Goal: Task Accomplishment & Management: Manage account settings

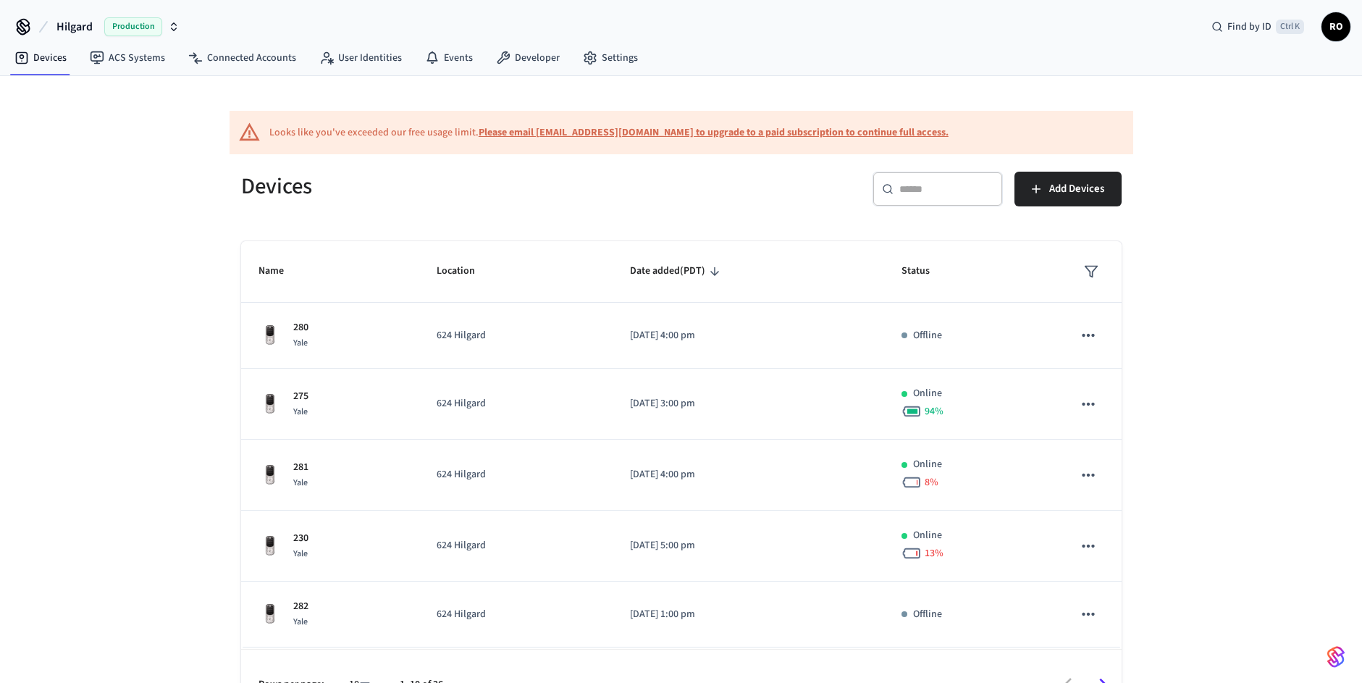
click at [943, 196] on div "​ ​" at bounding box center [937, 189] width 130 height 35
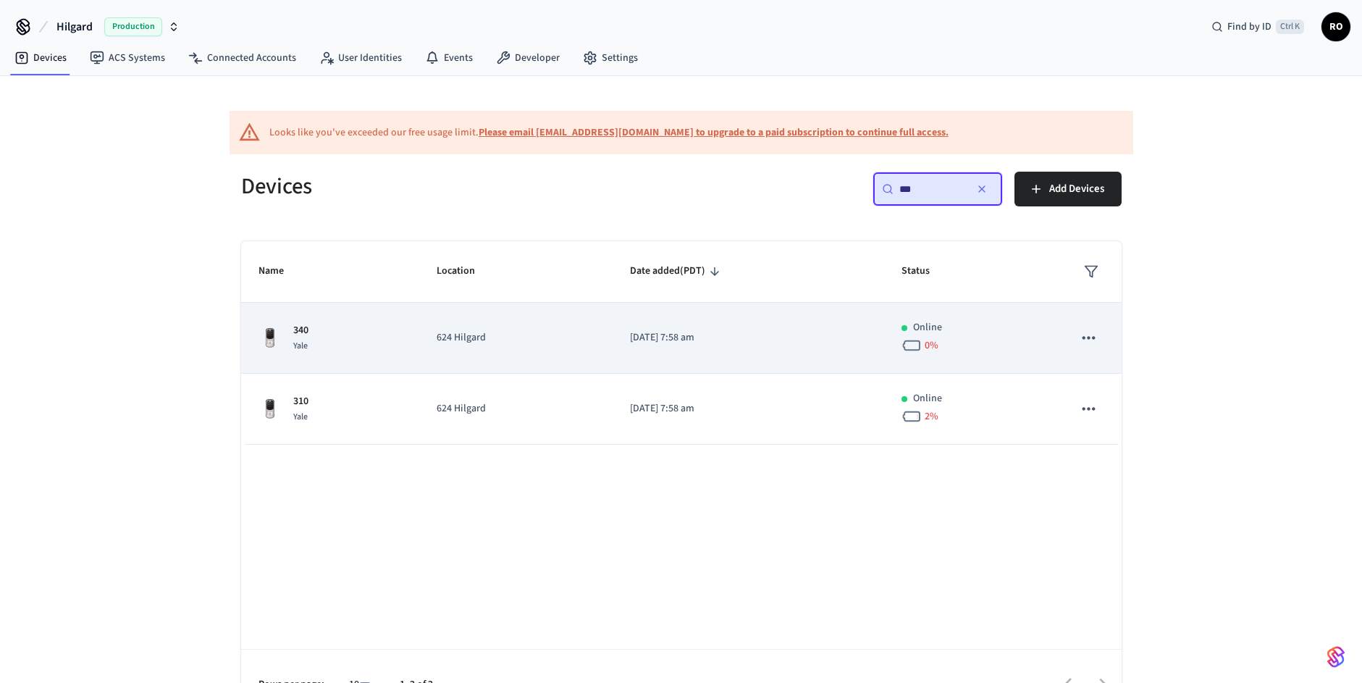
type input "***"
click at [376, 350] on div "340 [GEOGRAPHIC_DATA]" at bounding box center [329, 338] width 143 height 30
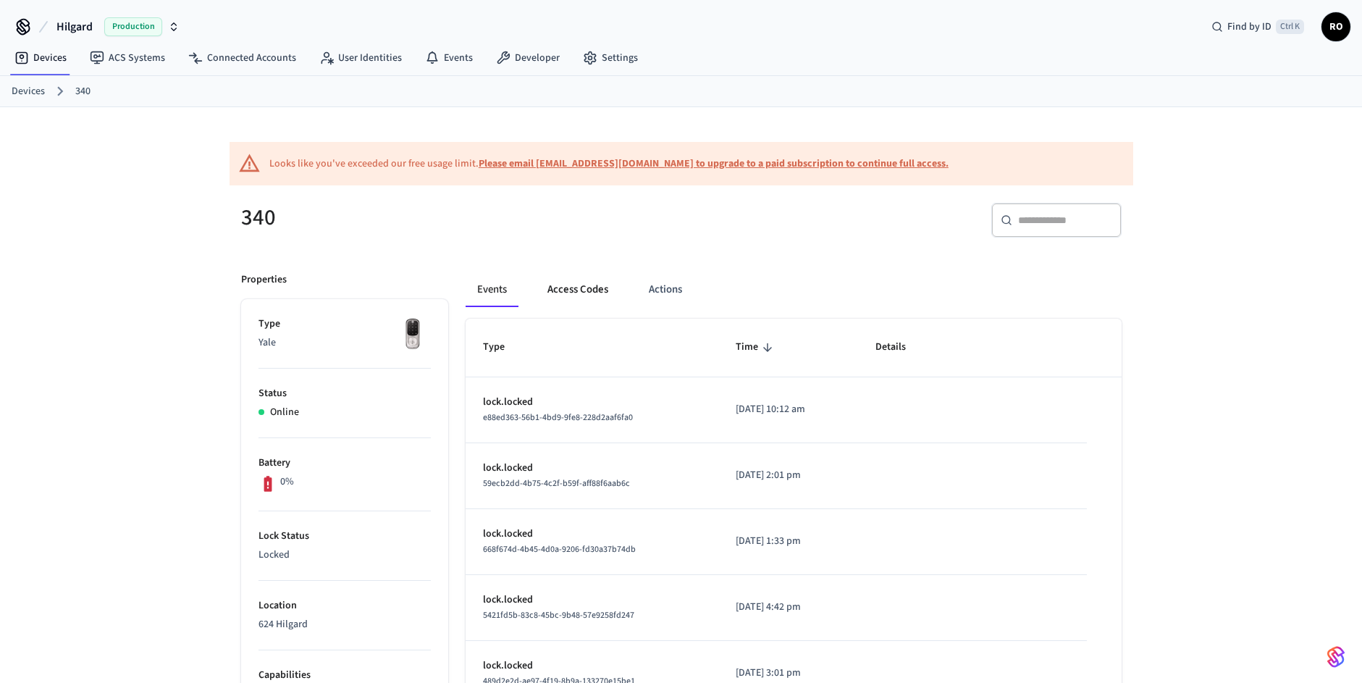
click at [586, 292] on button "Access Codes" at bounding box center [578, 289] width 84 height 35
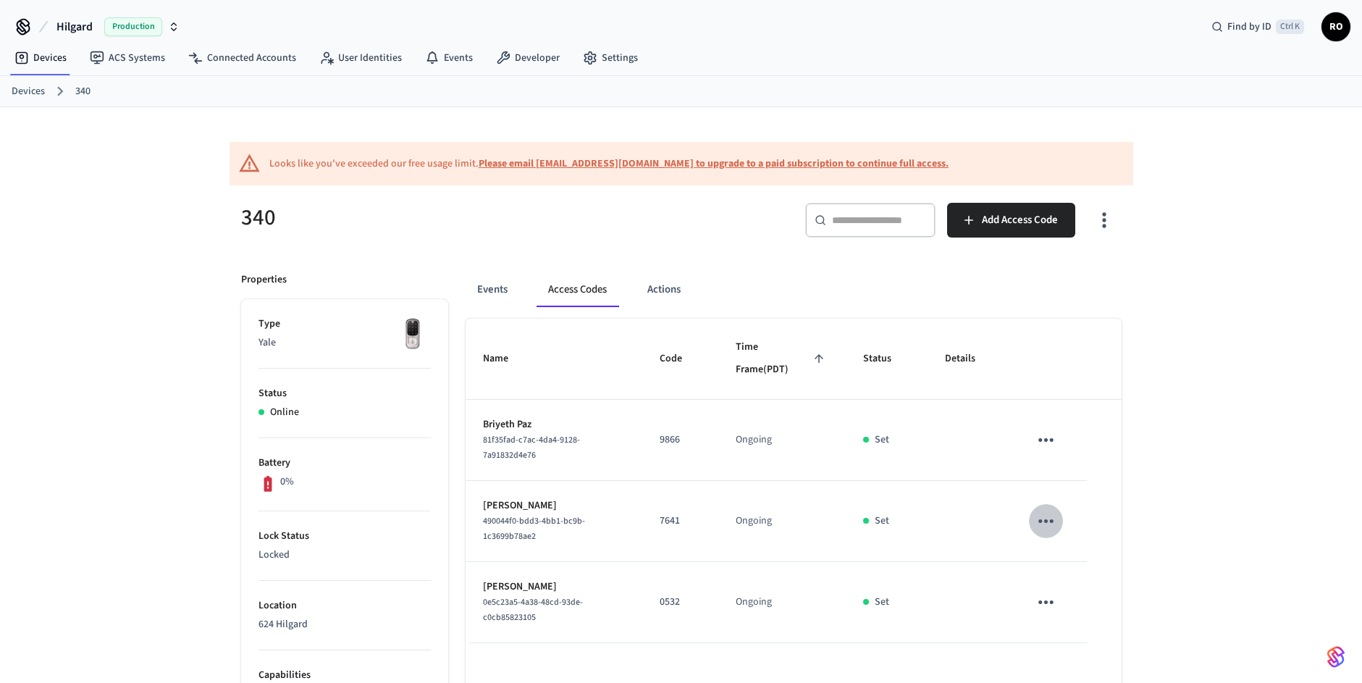
click at [1035, 529] on icon "sticky table" at bounding box center [1046, 521] width 22 height 22
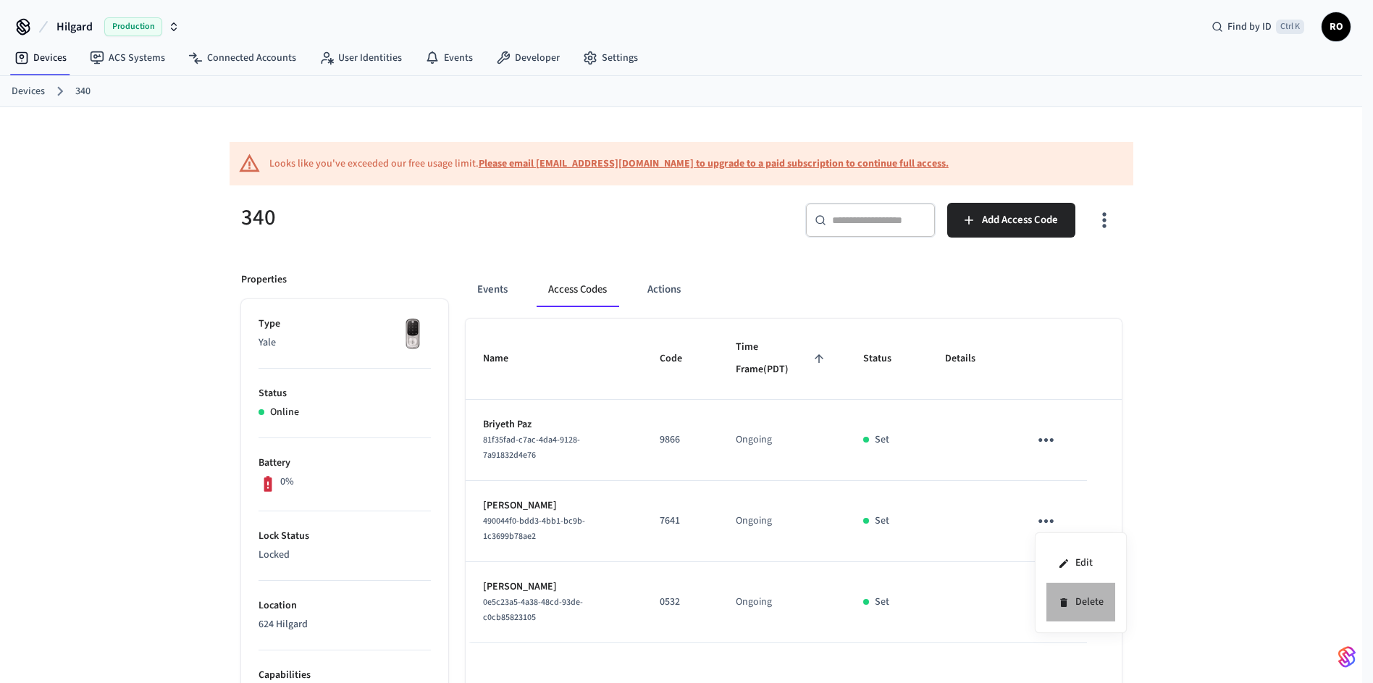
click at [1060, 594] on li "Delete" at bounding box center [1080, 602] width 69 height 38
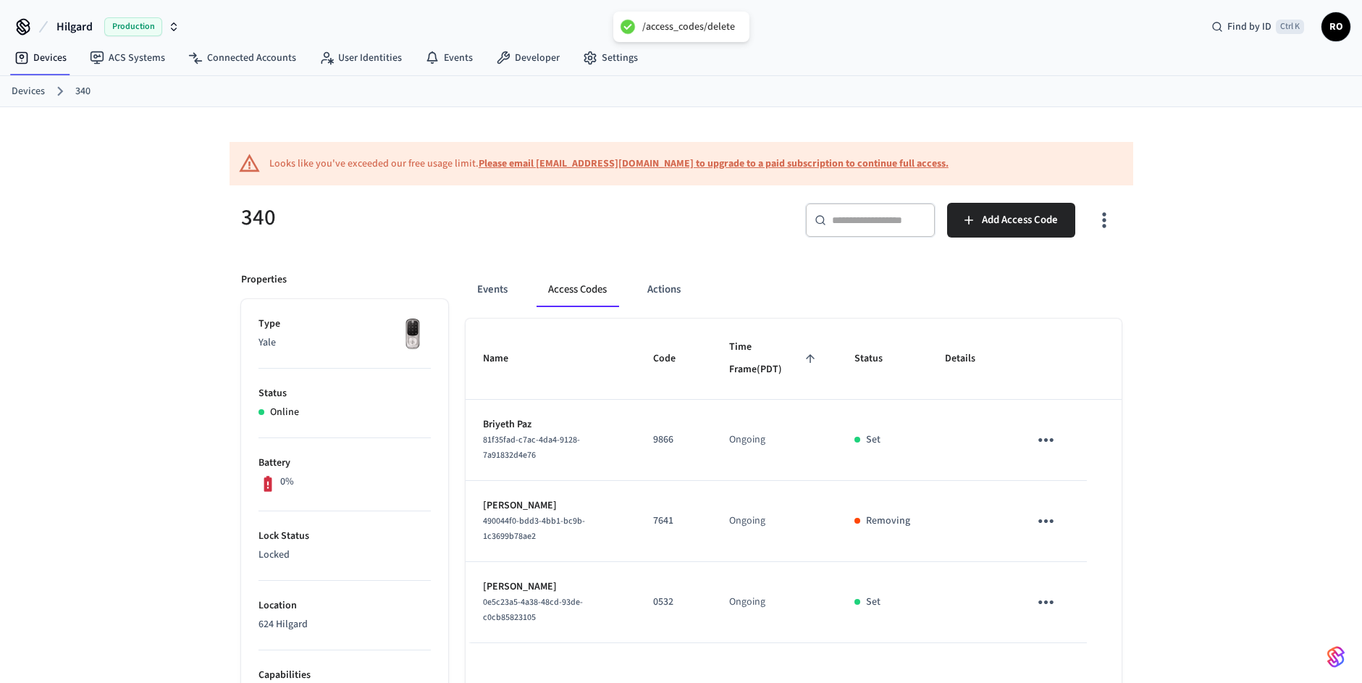
click at [1040, 599] on icon "sticky table" at bounding box center [1046, 602] width 22 height 22
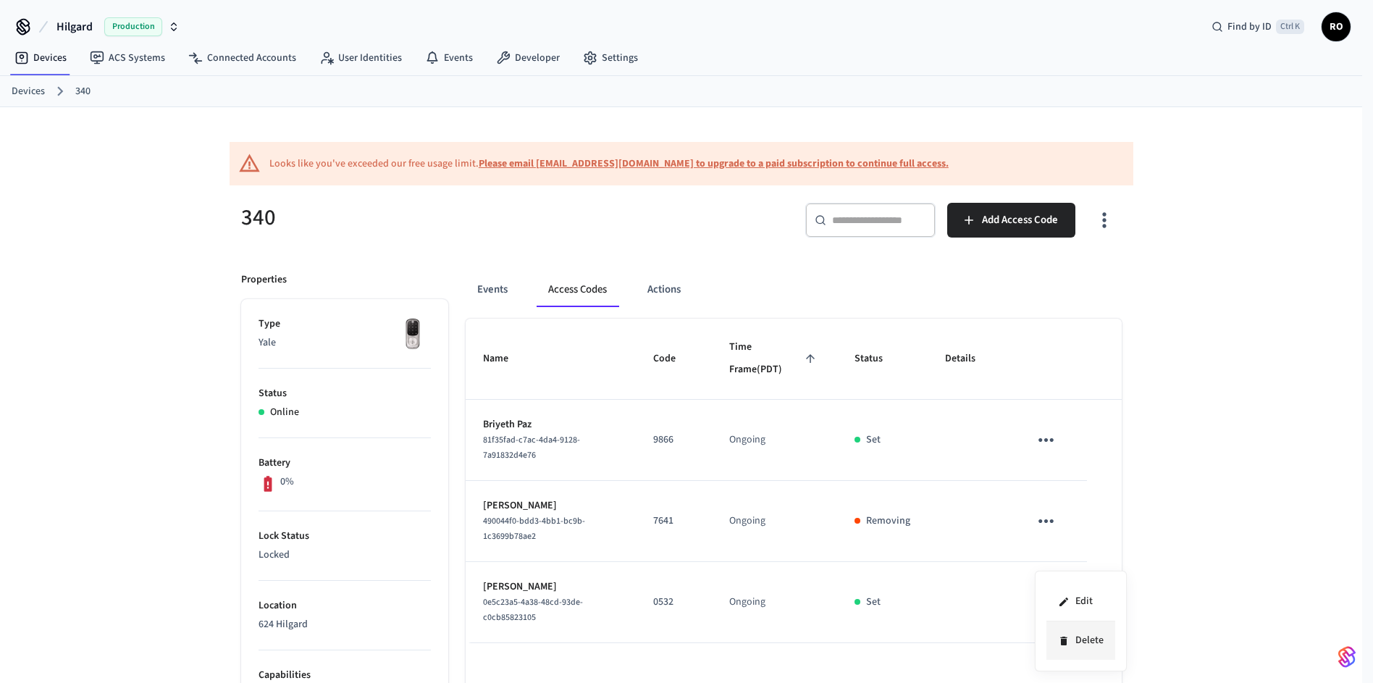
click at [1058, 639] on icon at bounding box center [1064, 641] width 12 height 12
click at [26, 90] on link "Devices" at bounding box center [28, 91] width 33 height 15
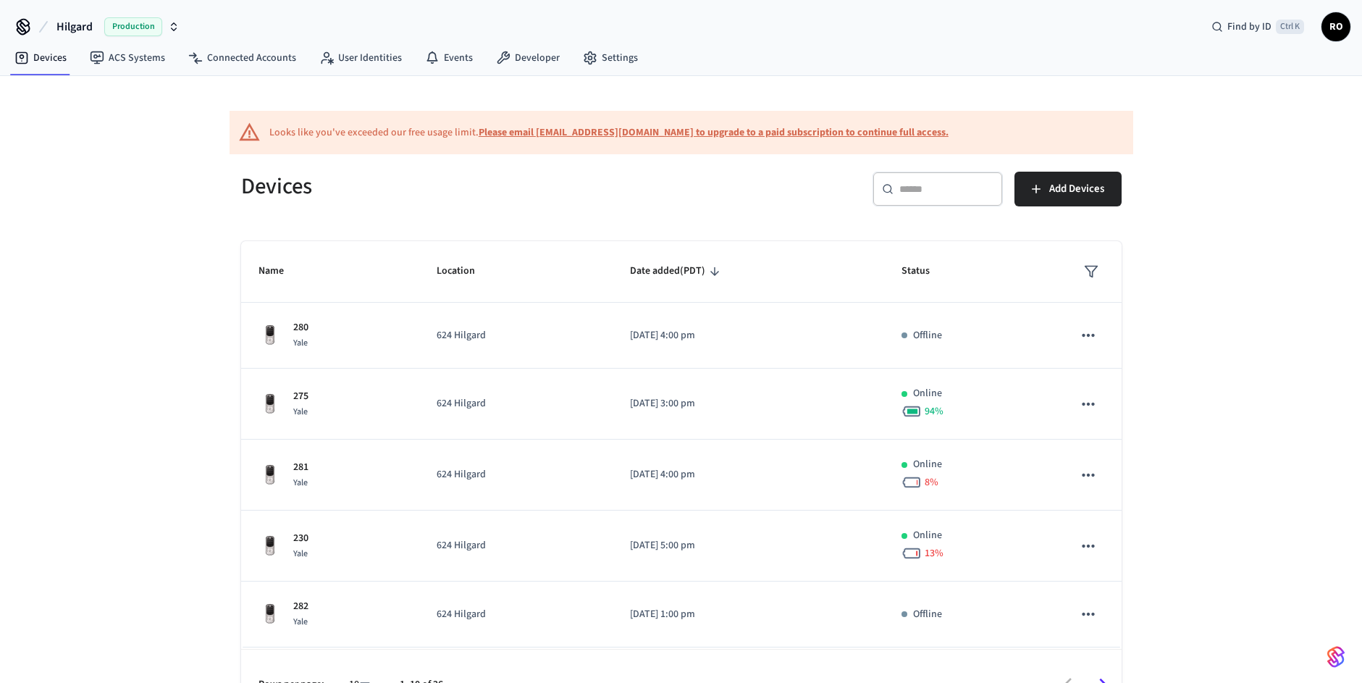
click at [941, 193] on input "text" at bounding box center [946, 189] width 94 height 14
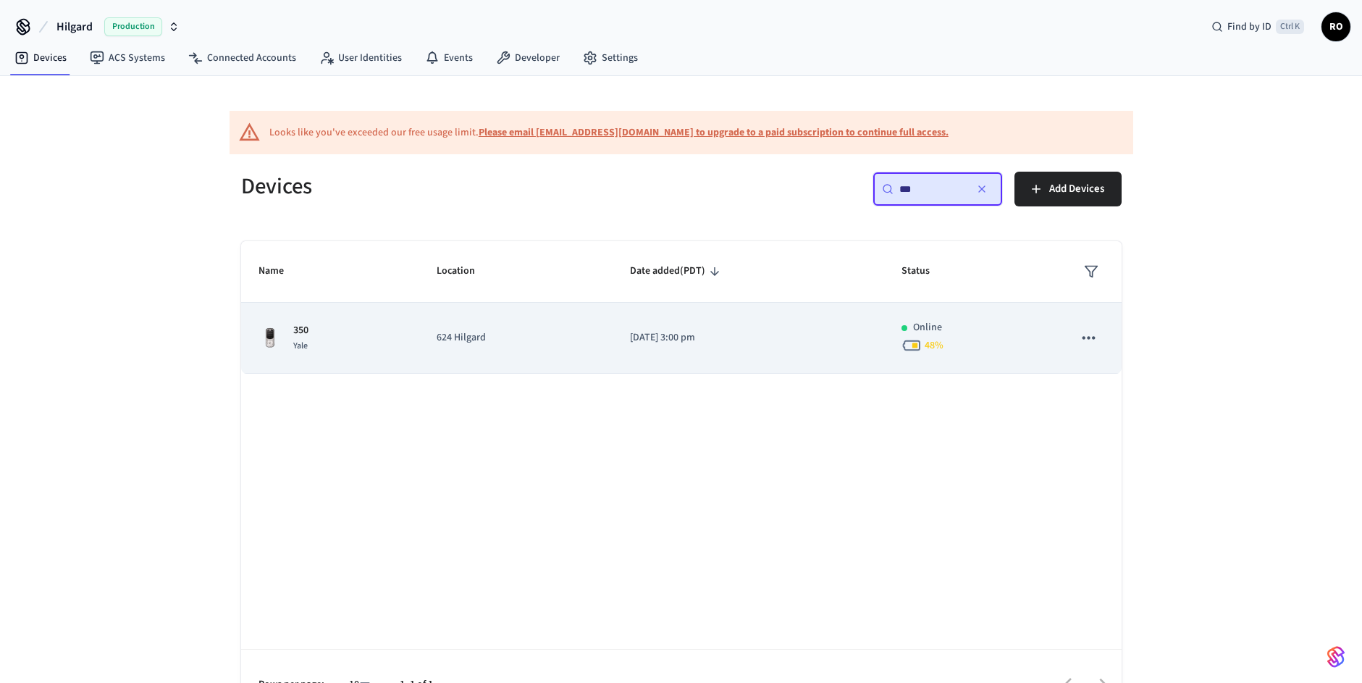
type input "***"
click at [622, 353] on td "[DATE] 3:00 pm" at bounding box center [747, 338] width 271 height 71
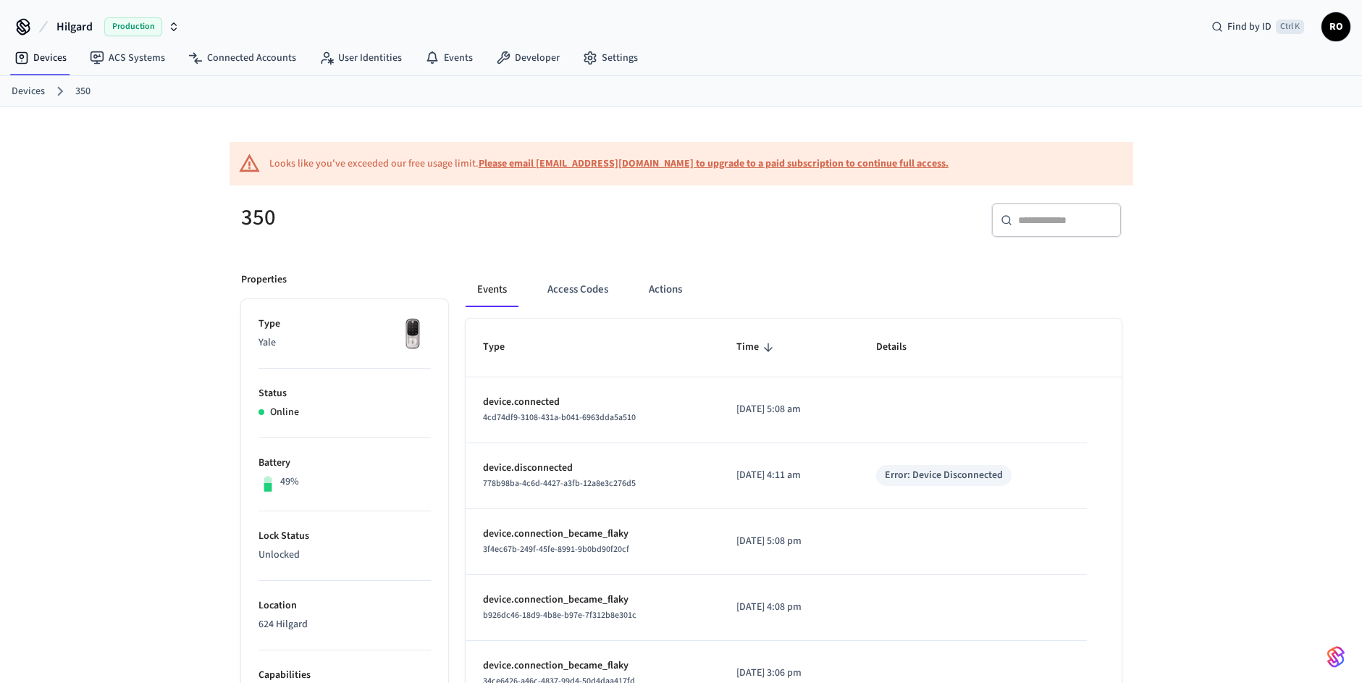
click at [576, 308] on div "Events Access Codes Actions" at bounding box center [794, 295] width 656 height 46
click at [584, 283] on button "Access Codes" at bounding box center [578, 289] width 84 height 35
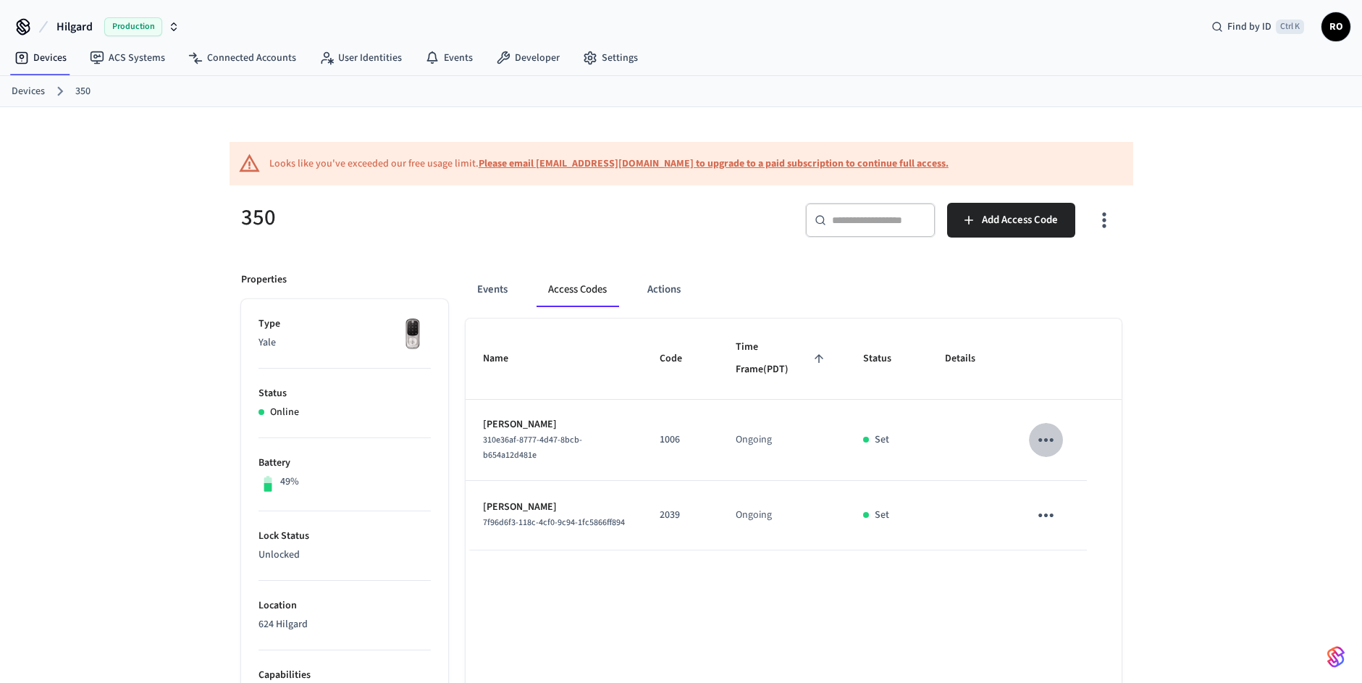
click at [1043, 442] on icon "sticky table" at bounding box center [1046, 440] width 22 height 22
click at [1086, 527] on li "Delete" at bounding box center [1080, 521] width 69 height 38
click at [1037, 517] on icon "sticky table" at bounding box center [1046, 521] width 22 height 22
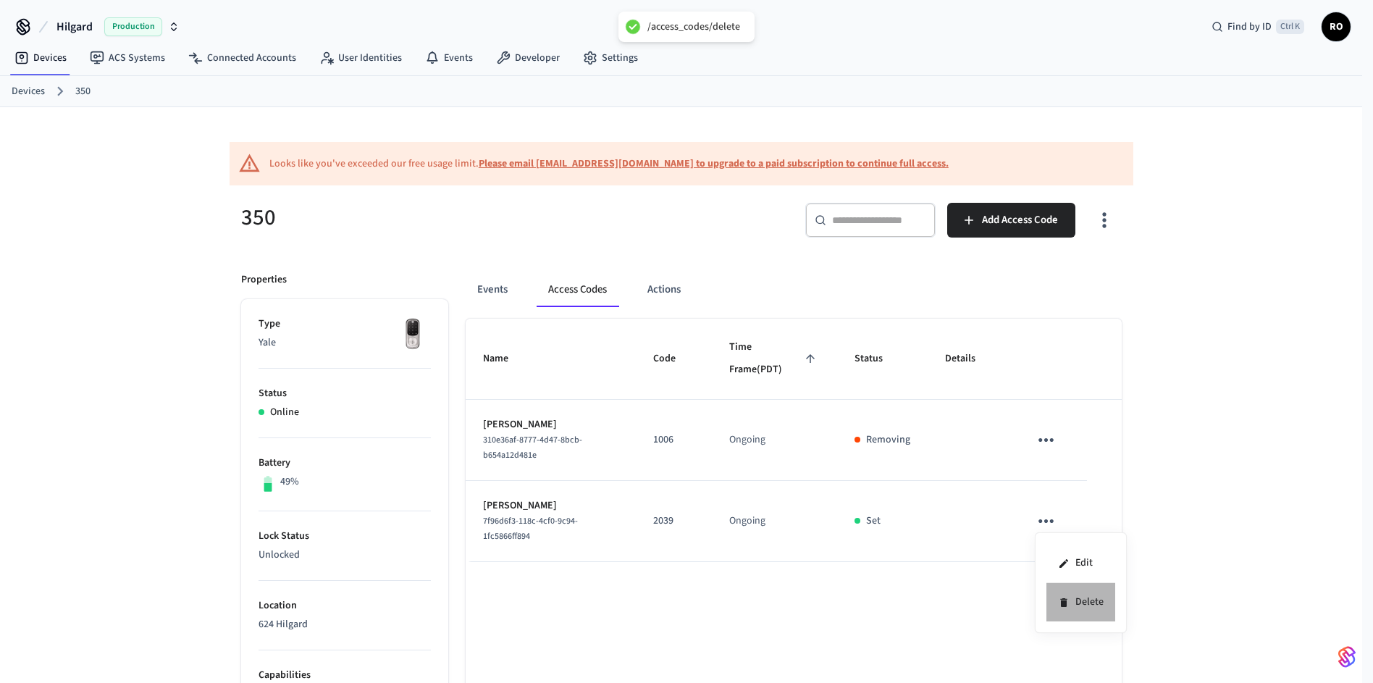
click at [1076, 590] on li "Delete" at bounding box center [1080, 602] width 69 height 38
